Goal: Use online tool/utility: Utilize a website feature to perform a specific function

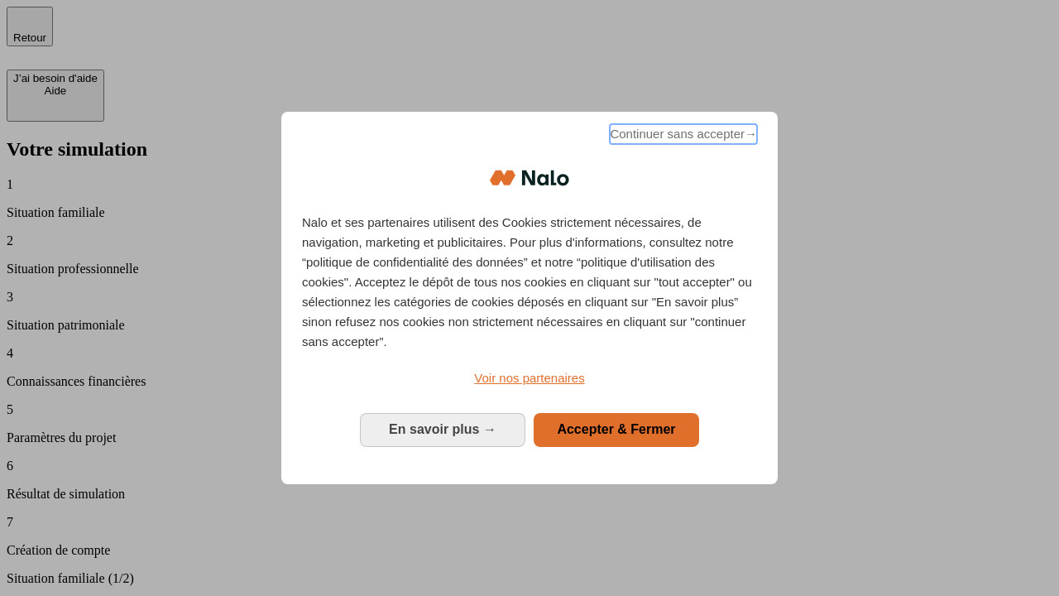
click at [682, 137] on span "Continuer sans accepter →" at bounding box center [683, 134] width 147 height 20
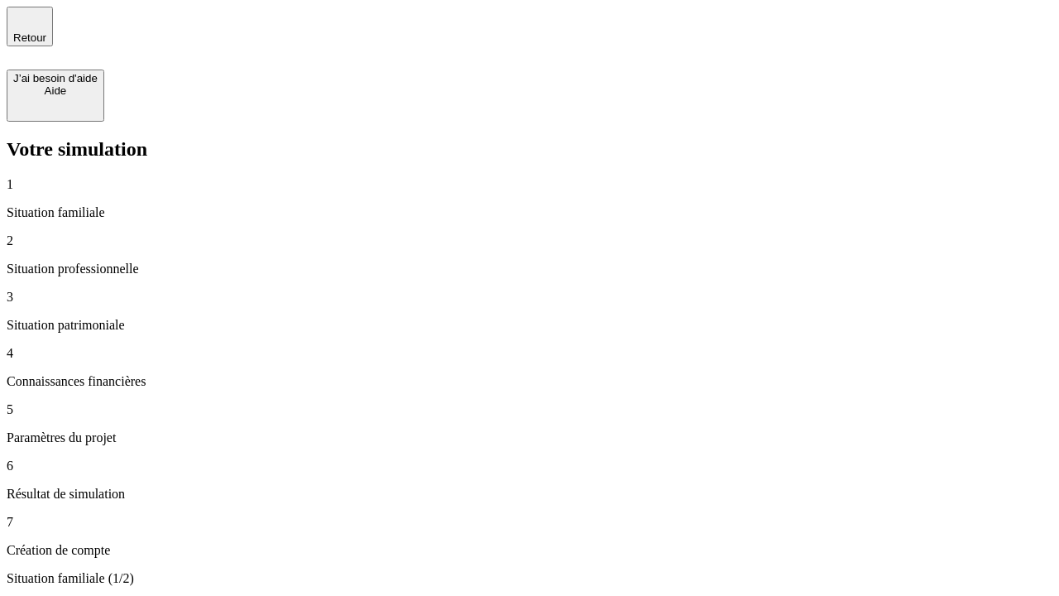
type input "30 000"
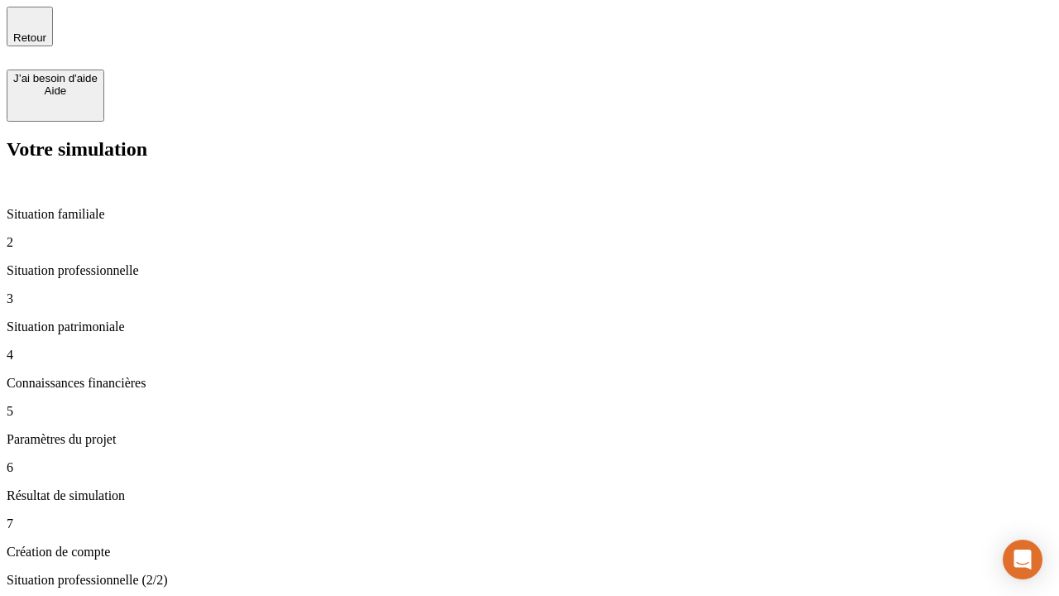
type input "1 000"
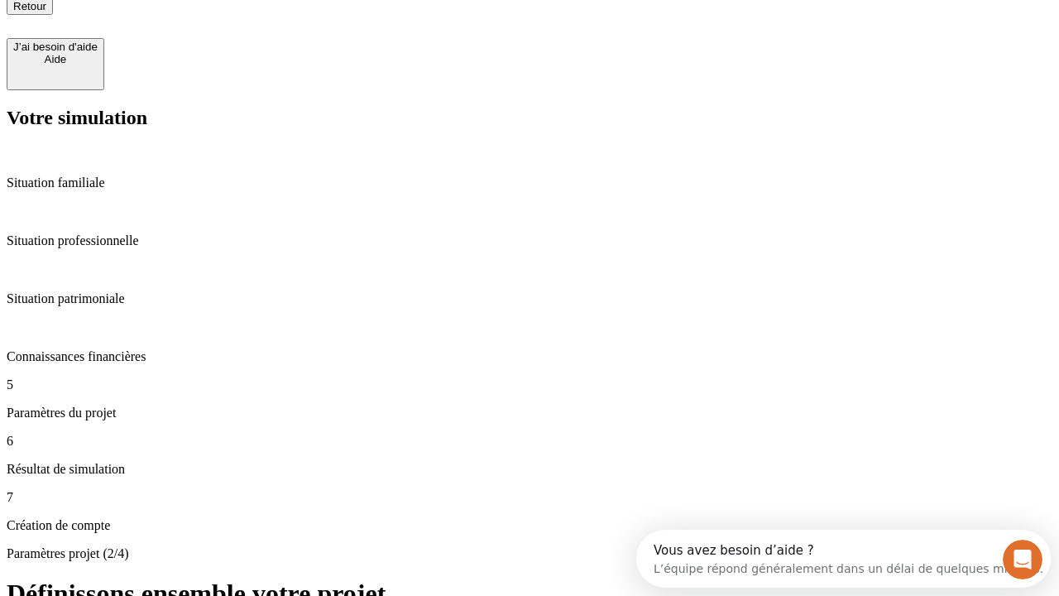
type input "65"
type input "5 000"
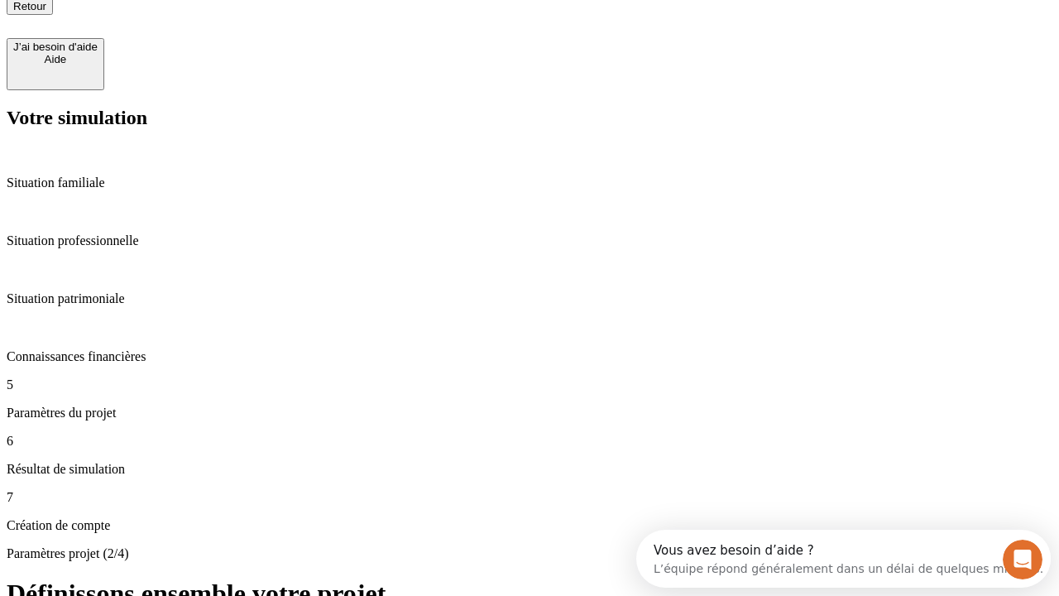
type input "640"
